Goal: Task Accomplishment & Management: Manage account settings

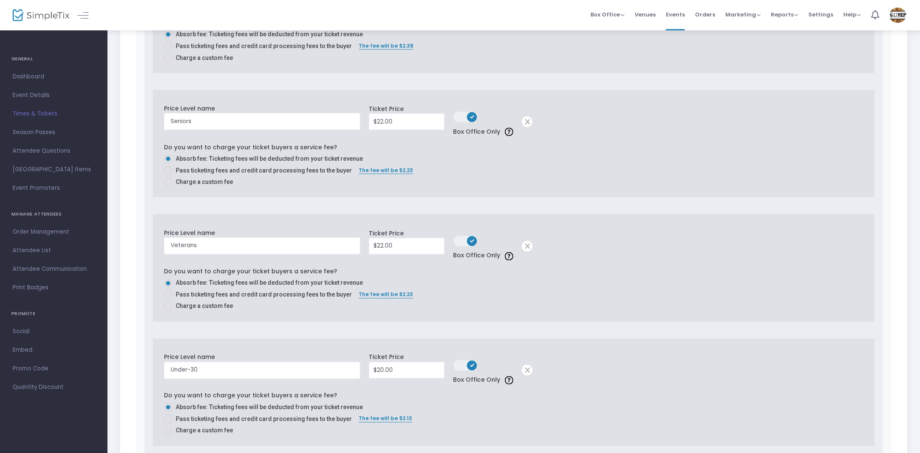
scroll to position [632, 0]
